Goal: Task Accomplishment & Management: Use online tool/utility

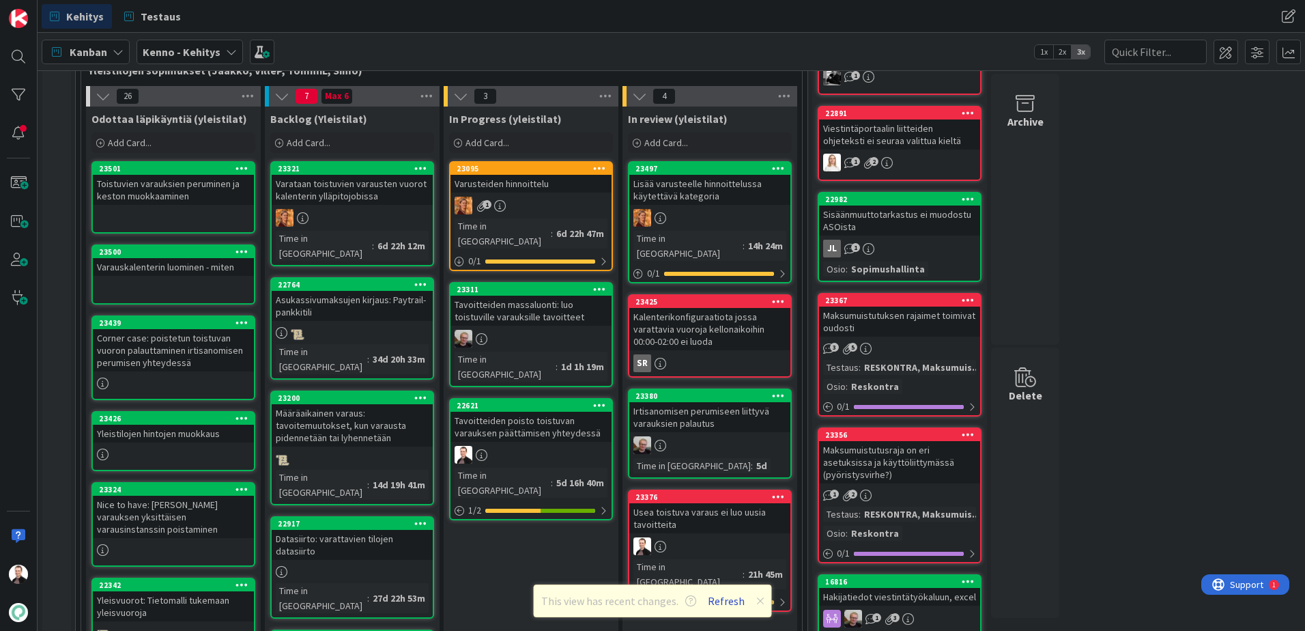
click at [719, 601] on button "Refresh" at bounding box center [726, 601] width 46 height 18
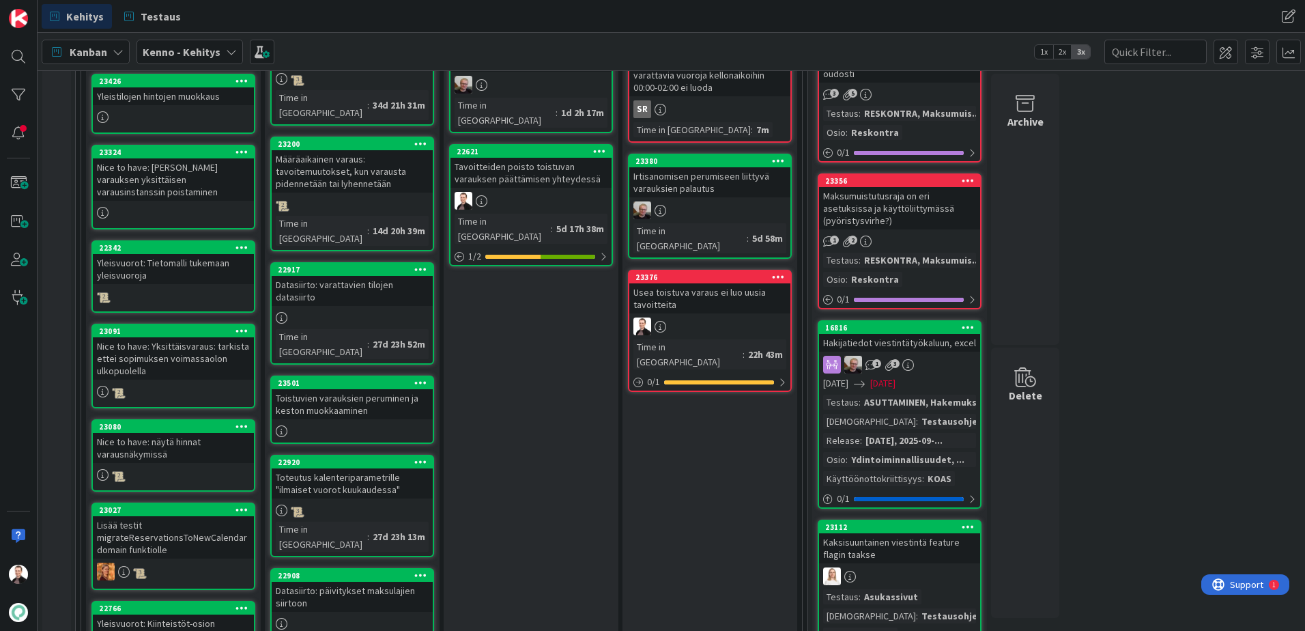
scroll to position [546, 0]
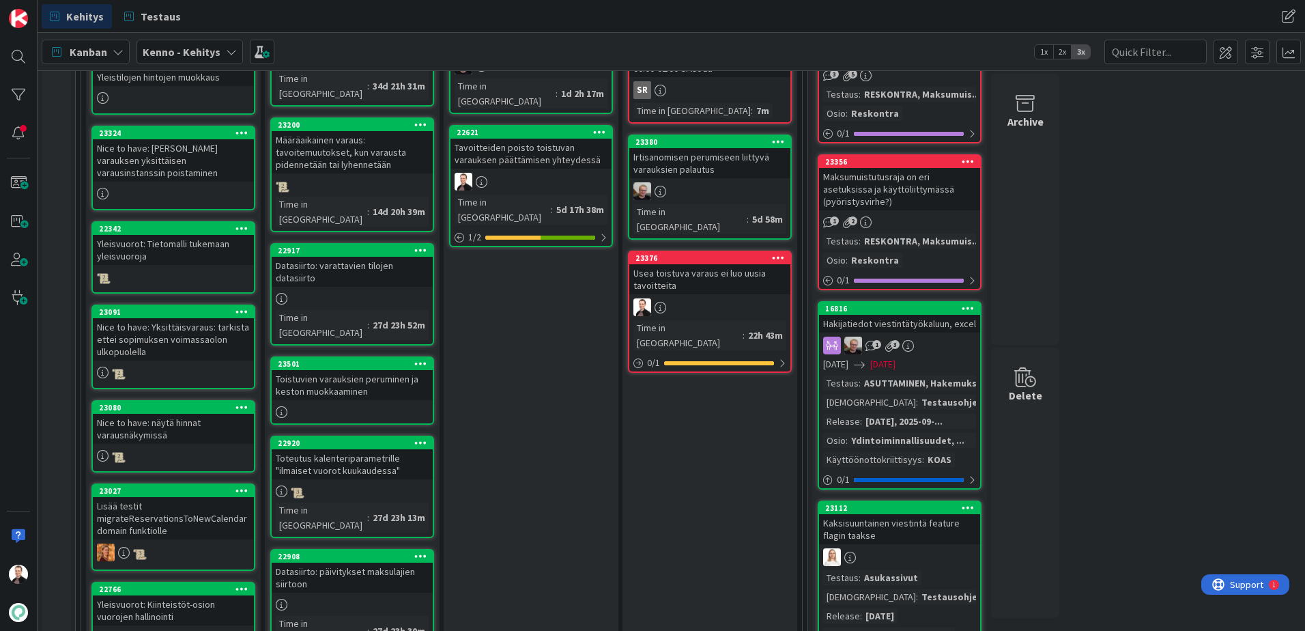
click at [330, 257] on div "Datasiirto: varattavien tilojen datasiirto" at bounding box center [352, 272] width 161 height 30
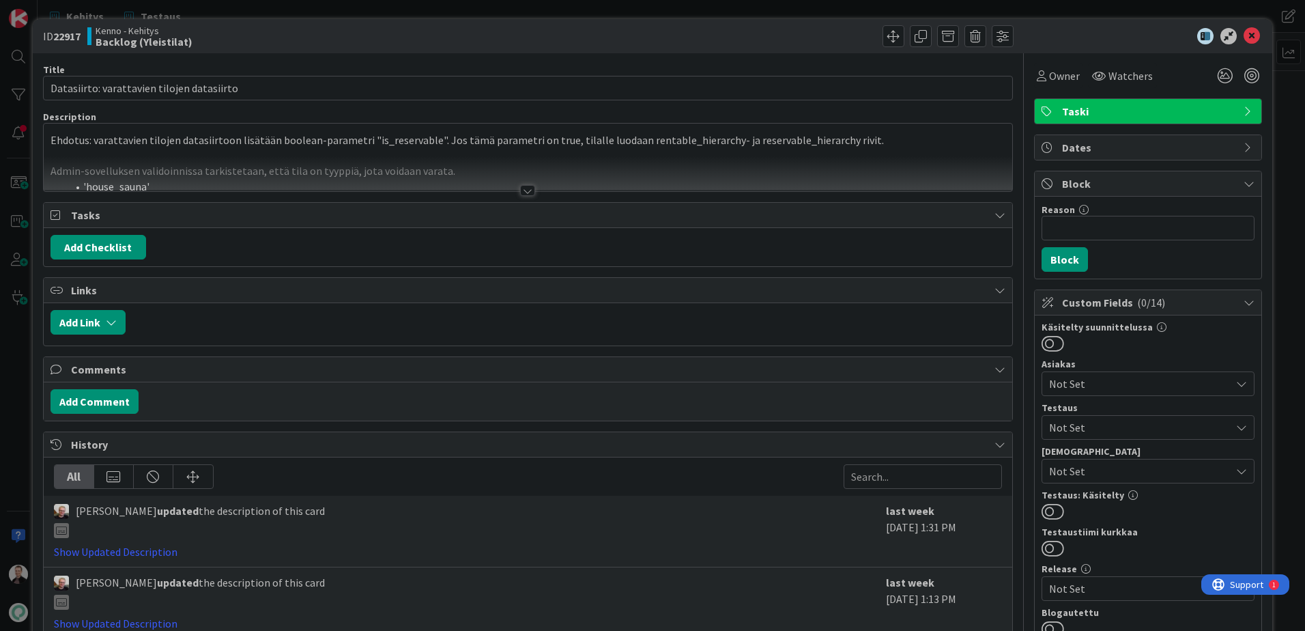
click at [523, 190] on div at bounding box center [527, 190] width 15 height 11
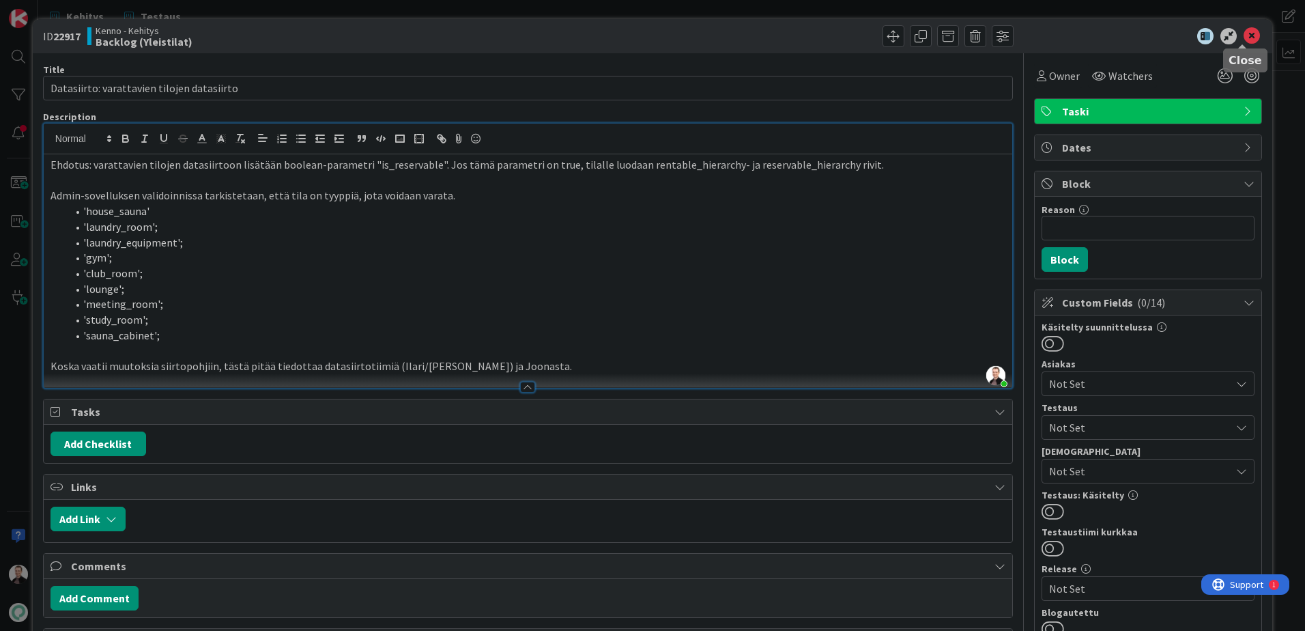
click at [1243, 36] on icon at bounding box center [1251, 36] width 16 height 16
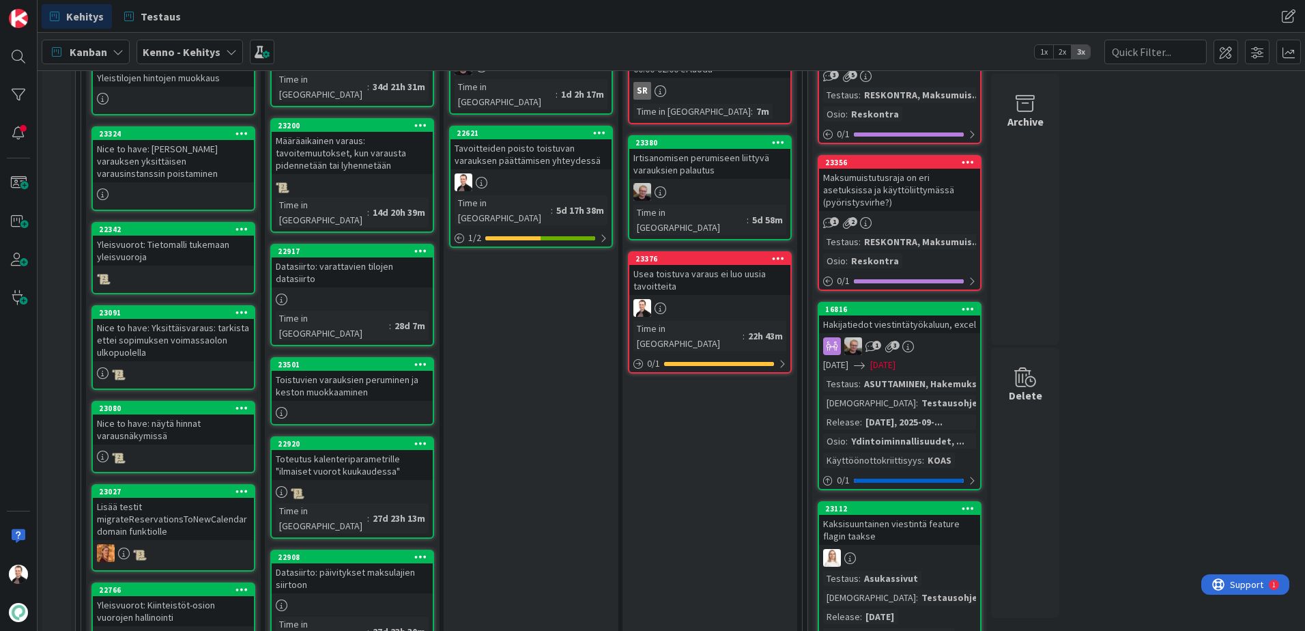
scroll to position [546, 0]
